Goal: Information Seeking & Learning: Learn about a topic

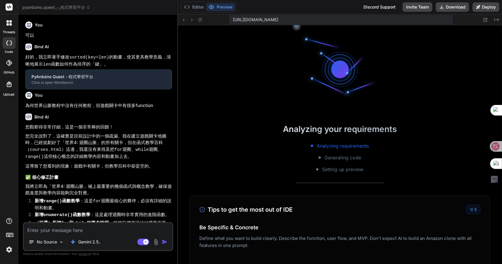
type textarea "x"
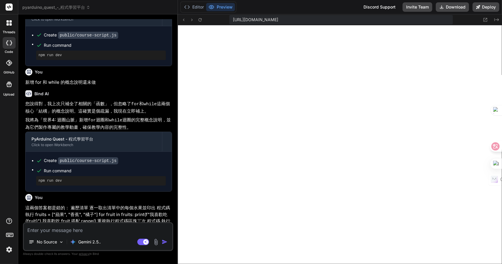
scroll to position [544, 0]
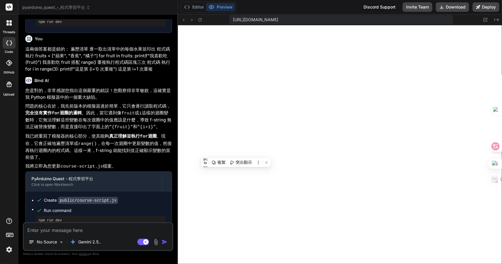
click at [66, 231] on textarea at bounding box center [98, 228] width 149 height 11
paste textarea "計數器迴圈 當 count 小於 3 時，不斷執行並累加 程式碼 執行 count = 0 while count < 3: print(f"計數: {cou…"
type textarea "計數器迴圈 當 count 小於 3 時，不斷執行並累加 程式碼 執行 count = 0 while count < 3: print(f"計數: {cou…"
type textarea "x"
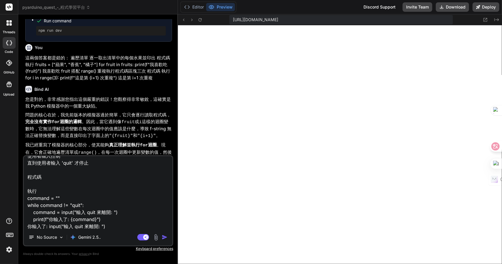
scroll to position [535, 0]
drag, startPoint x: 69, startPoint y: 52, endPoint x: 24, endPoint y: 48, distance: 45.2
click at [24, 48] on div "You 可以 Bind AI 好的，我立即著手修改 sorted(key=len) 的動畫，使其更具教學意義，清晰地展示 len 函數如何作為排序的「鍵」。 …" at bounding box center [98, 87] width 149 height 136
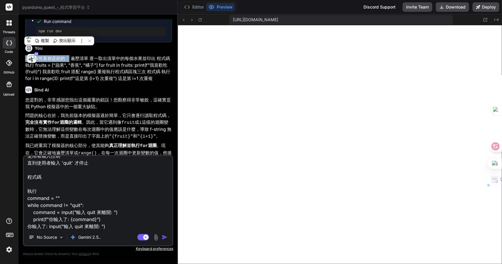
copy p "這兩個答案都是錯的："
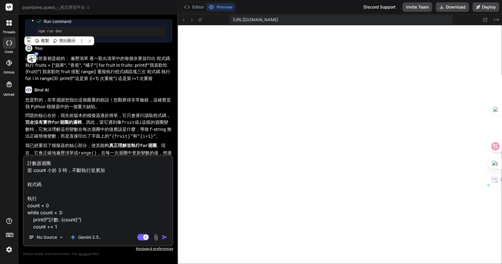
click at [29, 163] on textarea "計數器迴圈 當 count 小於 3 時，不斷執行並累加 程式碼 執行 count = 0 while count < 3: print(f"計數: {cou…" at bounding box center [98, 192] width 149 height 73
paste textarea "這兩個答案都是錯的："
type textarea "這兩個答案都是錯的：計數器迴圈 當 count 小於 3 時，不斷執行並累加 程式碼 執行 count = 0 while count < 3: print(…"
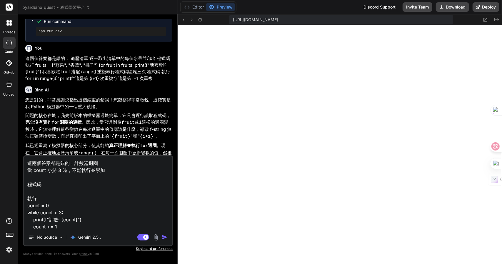
type textarea "x"
type textarea "這兩個答案都是錯的： 計數器迴圈 當 count 小於 3 時，不斷執行並累加 程式碼 執行 count = 0 while count < 3: print…"
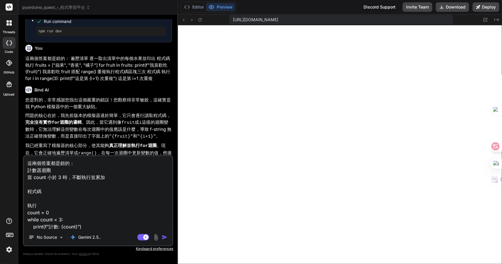
type textarea "x"
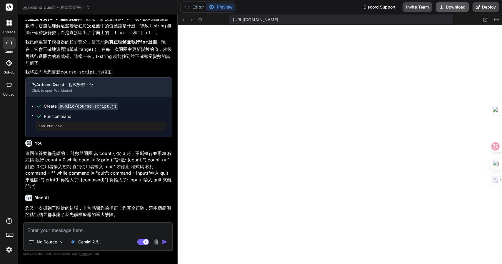
scroll to position [219, 0]
type textarea "x"
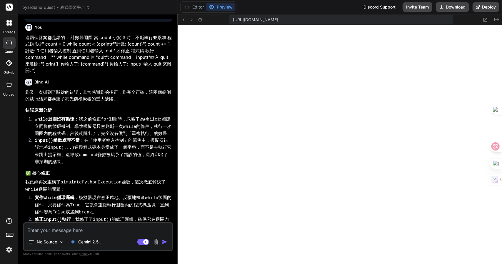
scroll to position [705, 0]
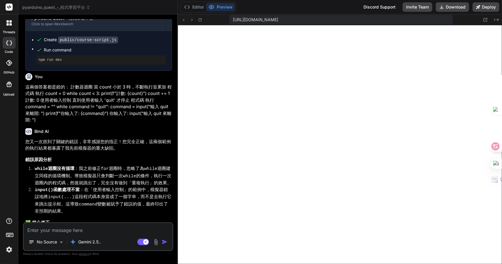
click at [69, 84] on p "這兩個答案都是錯的： 計數器迴圈 當 count 小於 3 時，不斷執行並累加 程式碼 執行 count = 0 while count < 3: print…" at bounding box center [98, 104] width 147 height 40
drag, startPoint x: 69, startPoint y: 79, endPoint x: 18, endPoint y: 77, distance: 51.2
click at [18, 77] on div "Bind AI Web Search Created with Pixso. Code Generator You 可以 Bind AI 好的，我立即著手修改…" at bounding box center [98, 138] width 160 height 249
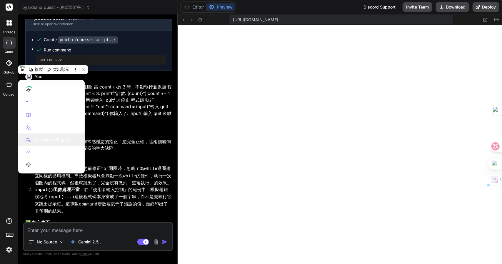
copy p "這兩個答案都是錯的："
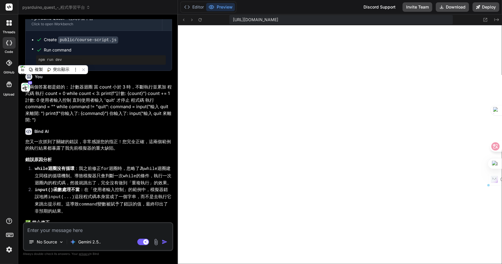
click at [51, 230] on textarea at bounding box center [98, 228] width 149 height 11
paste textarea "這兩個答案都是錯的："
type textarea "這兩個答案都是錯的："
type textarea "x"
type textarea "這兩個答案都是錯的："
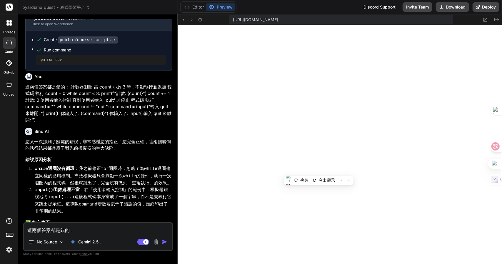
click at [91, 232] on textarea "這兩個答案都是錯的：" at bounding box center [98, 228] width 149 height 11
type textarea "x"
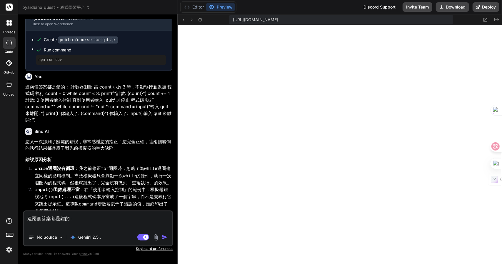
paste textarea "基本用法 同時獲取索引和值 程式碼 執行 fruits = ["蘋果", "香蕉", "橘子"] for index, fruit in enumerate(…"
type textarea "這兩個答案都是錯的： 基本用法 同時獲取索引和值 程式碼 執行 fruits = ["蘋果", "香蕉", "橘子"] for index, fruit in…"
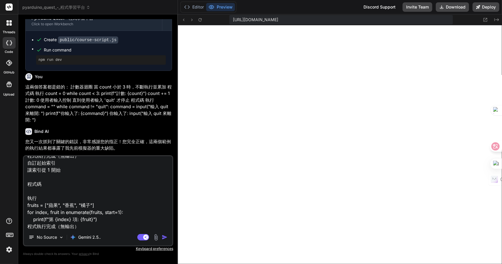
type textarea "x"
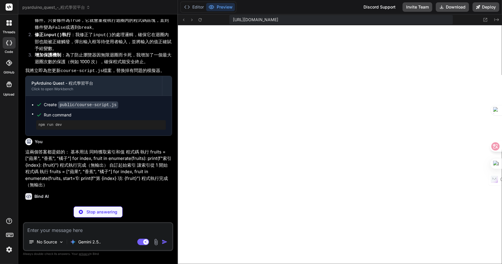
scroll to position [1132, 0]
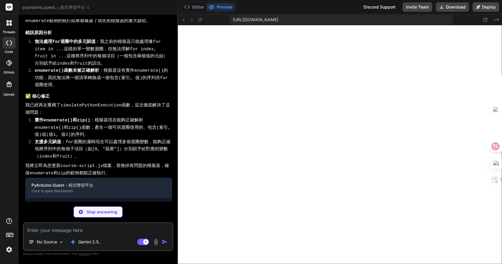
type textarea "x"
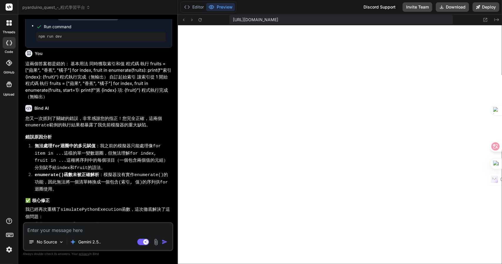
scroll to position [1027, 0]
drag, startPoint x: 26, startPoint y: 56, endPoint x: 70, endPoint y: 60, distance: 43.7
click at [70, 61] on p "這兩個答案都是錯的： 基本用法 同時獲取索引和值 程式碼 執行 fruits = ["蘋果", "香蕉", "橘子"] for index, fruit in…" at bounding box center [98, 81] width 147 height 40
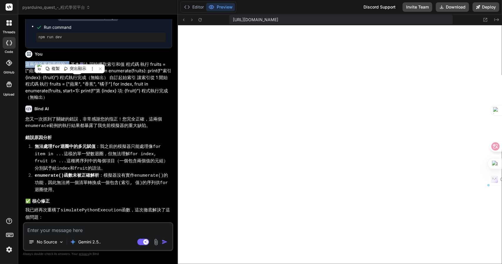
copy p "這兩個答案都是錯的："
click at [41, 229] on textarea at bounding box center [98, 228] width 149 height 11
paste textarea "這兩個答案都是錯的："
type textarea "這兩個答案都是錯的："
type textarea "x"
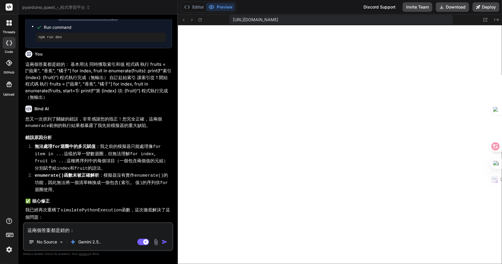
type textarea "這兩個答案都是錯的："
click at [135, 225] on textarea "這兩個答案都是錯的：" at bounding box center [98, 228] width 149 height 11
type textarea "x"
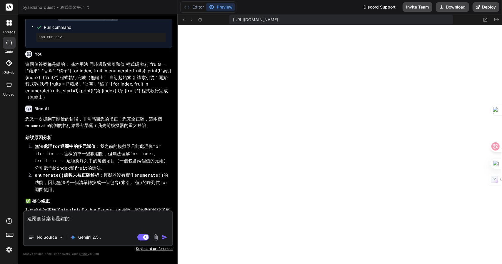
paste textarea "在 for 迴圈中使用 當 i 等於 5 時跳出迴圈 程式碼 執行 for i in range(10): if i == 5: break print(i)…"
type textarea "這兩個答案都是錯的： 在 for 迴圈中使用 當 i 等於 5 時跳出迴圈 程式碼 執行 for i in range(10): if i == 5: bre…"
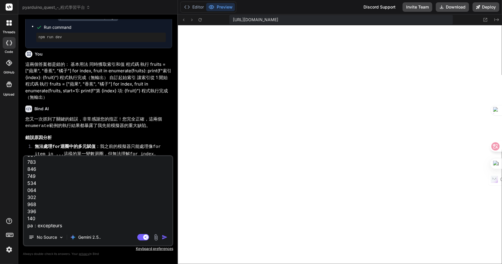
type textarea "x"
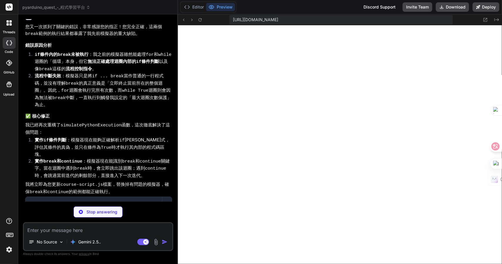
scroll to position [1817, 0]
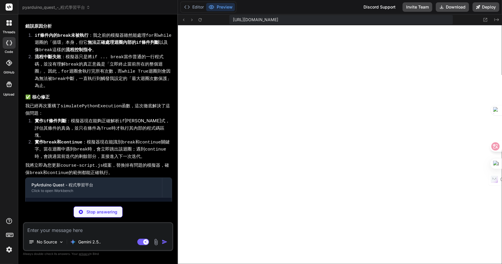
type textarea "x"
type textarea "dur="4s" begin="1s" fill="freeze" /> `; setTimeout(() => { g.querySelector('#co…"
type textarea "x"
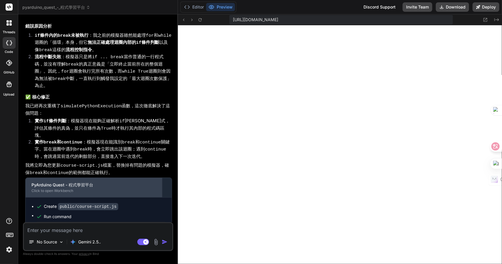
scroll to position [1818, 0]
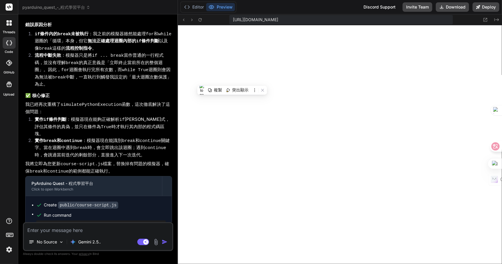
click at [58, 227] on textarea at bounding box center [98, 228] width 149 height 11
paste textarea "基本添加 向清單末尾添加元素 程式碼 執行 fruits = ["蘋果", "香蕉"] fruits.append("橘子") print(fruits) […"
type textarea "基本添加 向清單末尾添加元素 程式碼 執行 fruits = ["蘋果", "香蕉"] fruits.append("橘子") print(fruits) […"
type textarea "x"
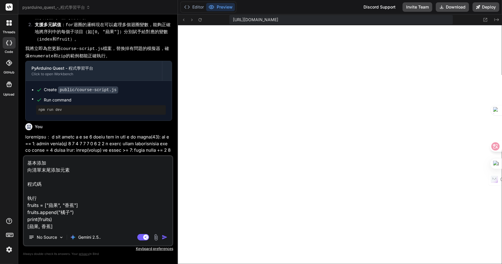
scroll to position [1249, 0]
type textarea "基本添加 向清單末尾添加元素 程式碼 執行 fruits = ["蘋果", "香蕉"] fruits.append("橘子") print(fruits) […"
drag, startPoint x: 25, startPoint y: 120, endPoint x: 68, endPoint y: 123, distance: 43.1
copy p "這兩個答案都是錯的："
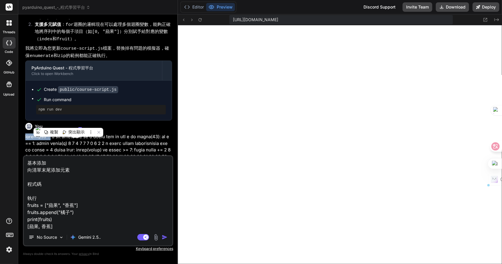
scroll to position [0, 0]
click at [26, 164] on textarea "基本添加 向清單末尾添加元素 程式碼 執行 fruits = ["蘋果", "香蕉"] fruits.append("橘子") print(fruits) […" at bounding box center [98, 192] width 149 height 73
type textarea "x"
paste textarea "這兩個答案都是錯的："
type textarea "這兩個答案都是錯的： 基本添加 向清單末尾添加元素 程式碼 執行 fruits = ["蘋果", "香蕉"] fruits.append("橘子") prin…"
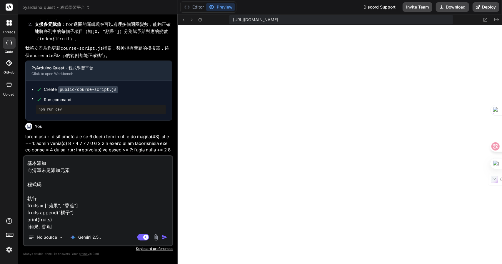
type textarea "x"
type textarea "這兩答案都是錯的： 基本添加 向清單末尾添加元素 程式碼 執行 fruits = ["蘋果", "香蕉"] fruits.append("橘子") print…"
type textarea "x"
type textarea "這答案都是錯的： 基本添加 向清單末尾添加元素 程式碼 執行 fruits = ["蘋果", "香蕉"] fruits.append("橘子") print(…"
type textarea "x"
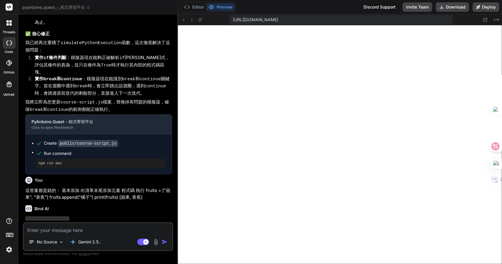
scroll to position [1886, 0]
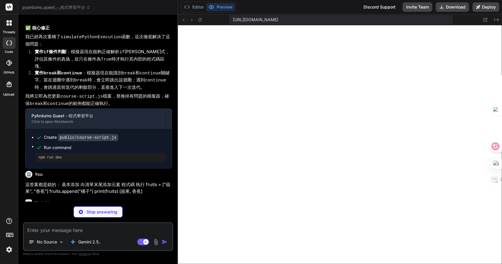
type textarea "x"
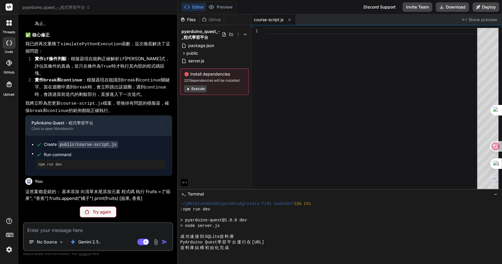
scroll to position [1865, 0]
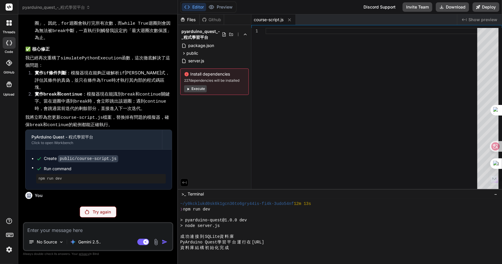
click at [92, 213] on div "Try again" at bounding box center [98, 211] width 37 height 11
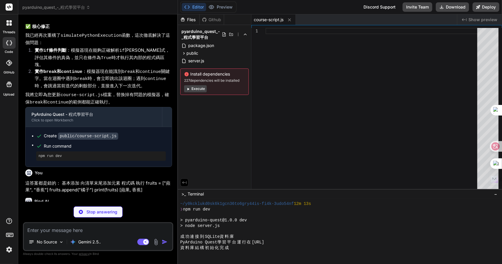
scroll to position [1906, 0]
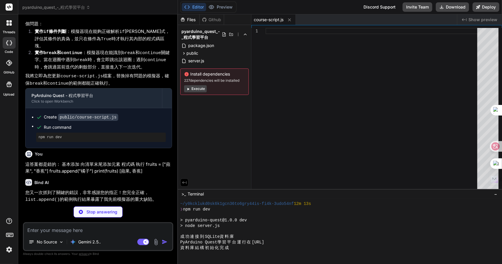
type textarea "x"
type textarea "<animate xlink:href="#condition-true" attributeName="opacity" values="0;1;0;1;0…"
type textarea "x"
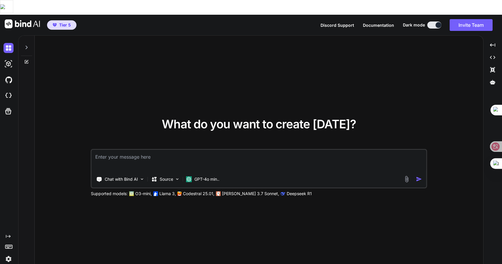
type textarea "x"
